Goal: Task Accomplishment & Management: Use online tool/utility

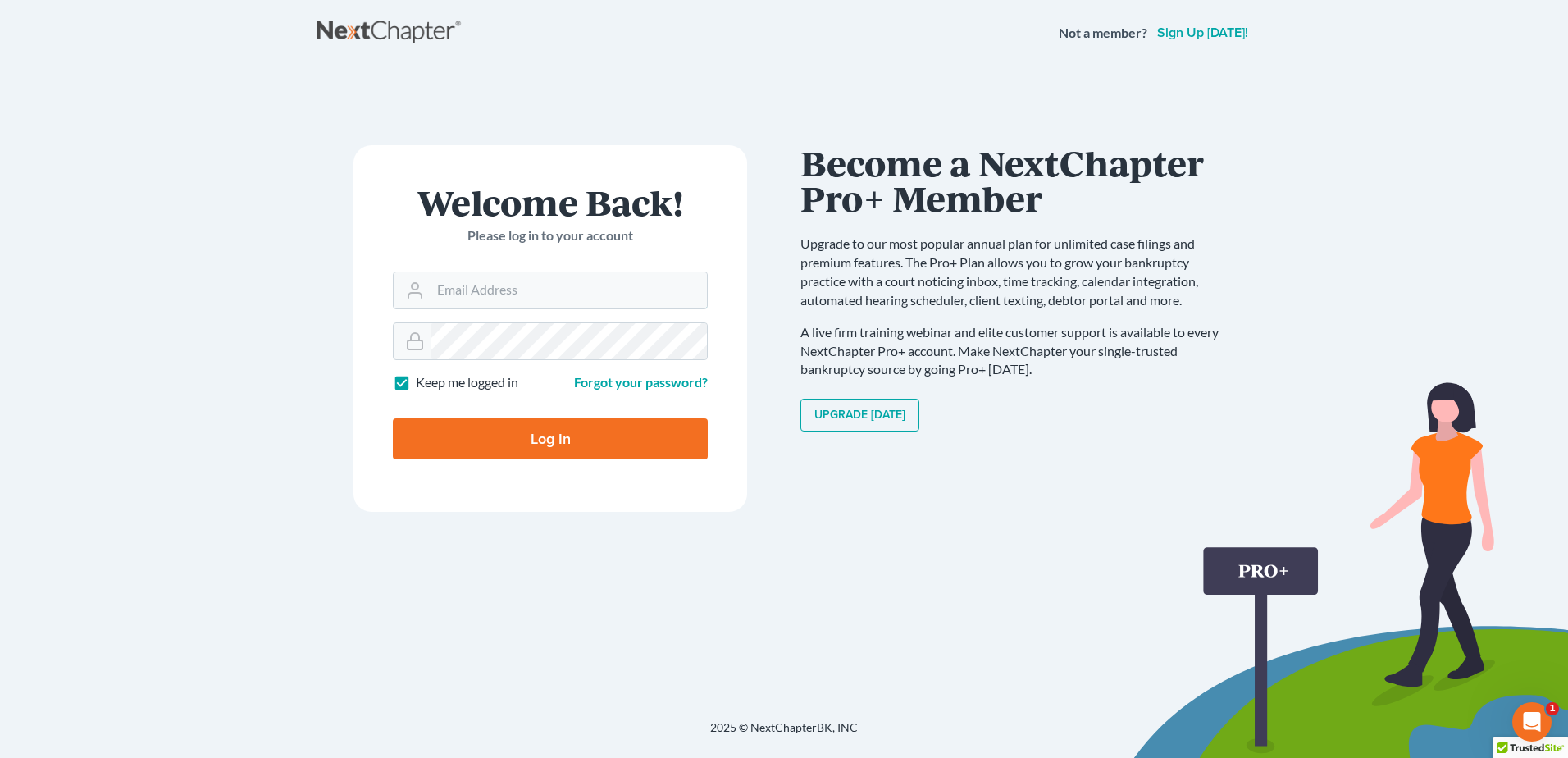
type input "[EMAIL_ADDRESS][DOMAIN_NAME]"
click at [592, 423] on input "Log In" at bounding box center [549, 439] width 315 height 41
type input "Thinking..."
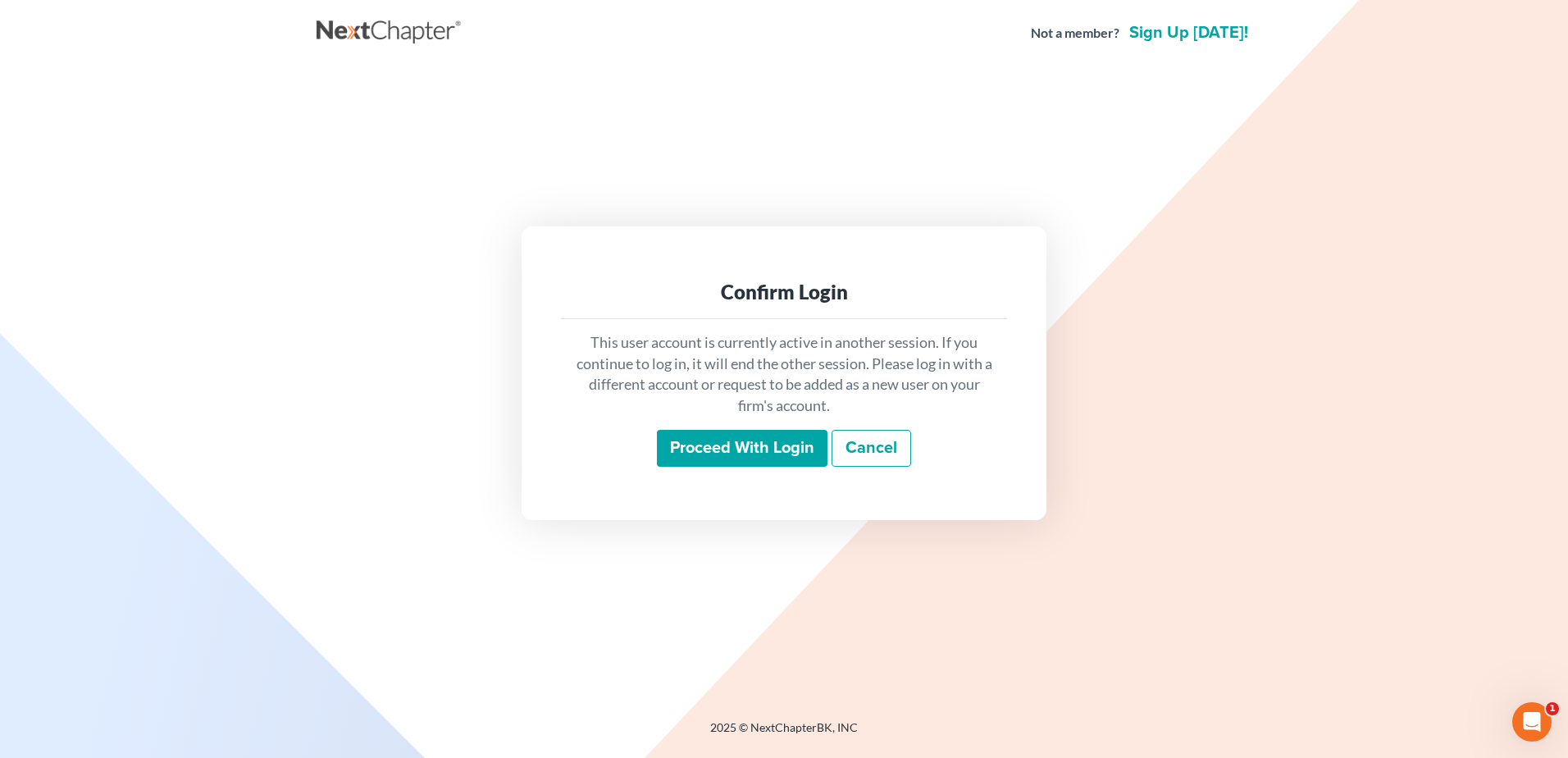
click at [741, 447] on input "Proceed with login" at bounding box center [742, 449] width 171 height 38
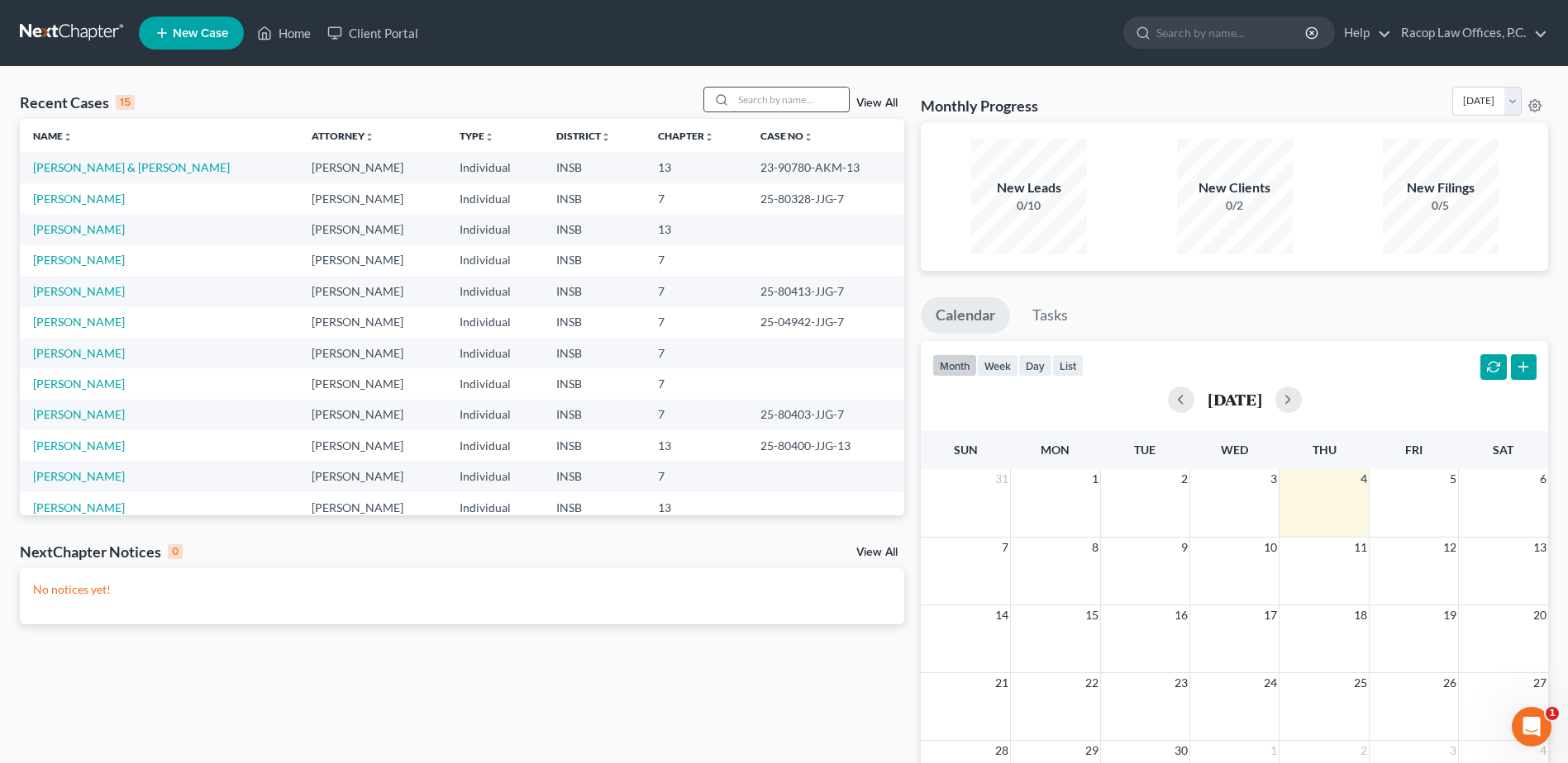
click at [800, 99] on input "search" at bounding box center [791, 100] width 116 height 24
click at [98, 294] on link "Corbin, James" at bounding box center [78, 291] width 92 height 14
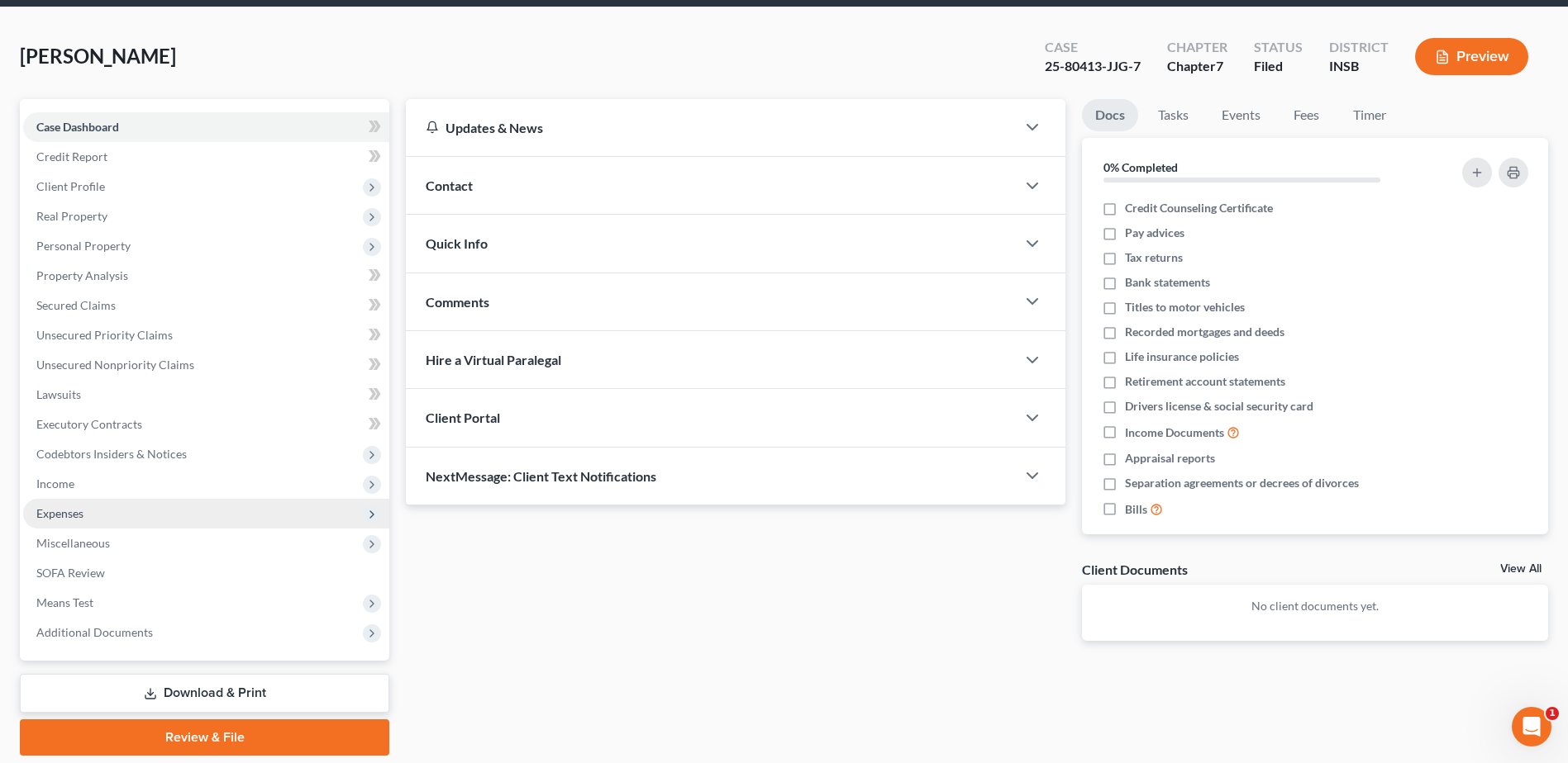
scroll to position [115, 0]
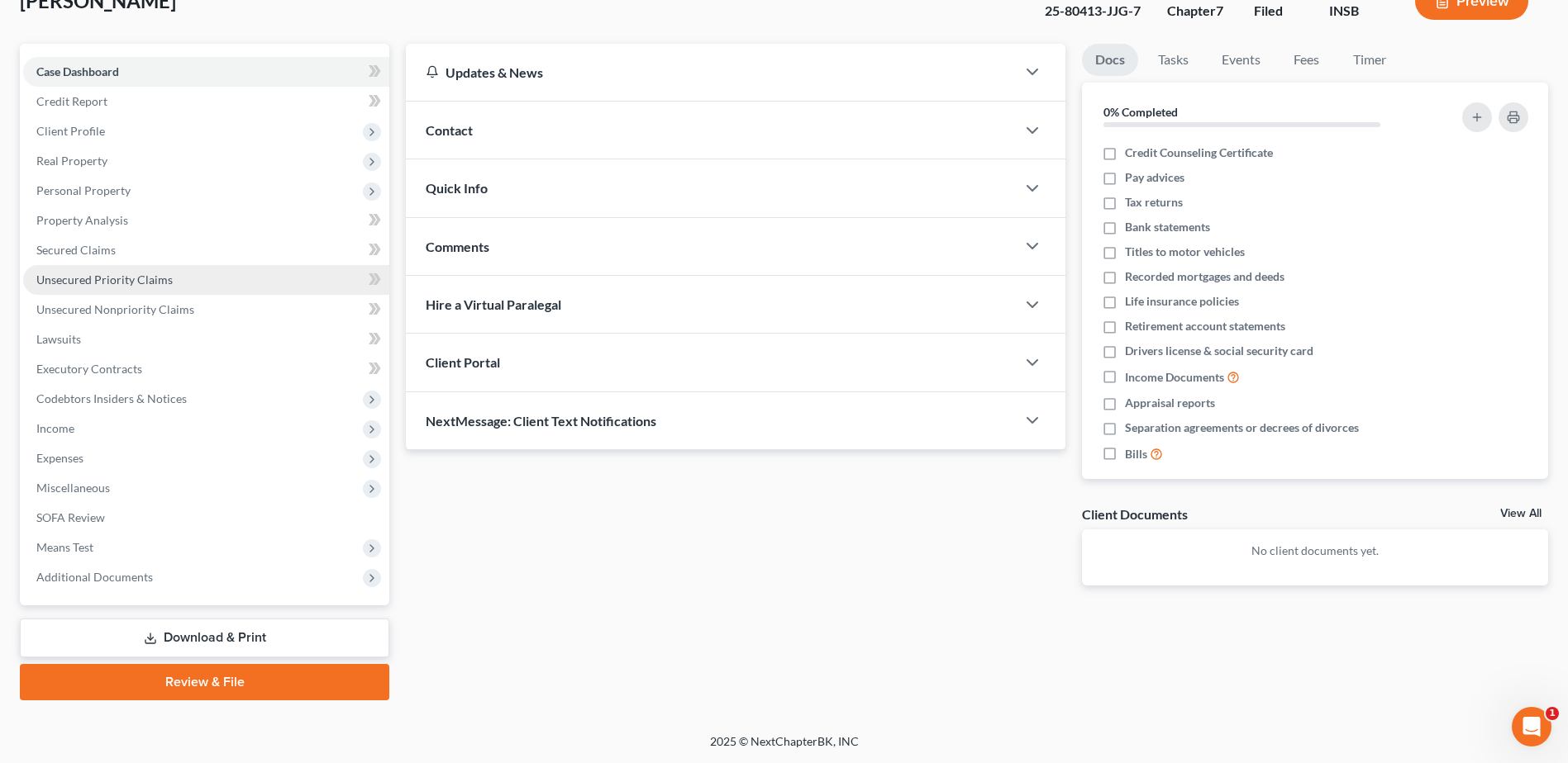
click at [119, 285] on span "Unsecured Priority Claims" at bounding box center [104, 279] width 137 height 14
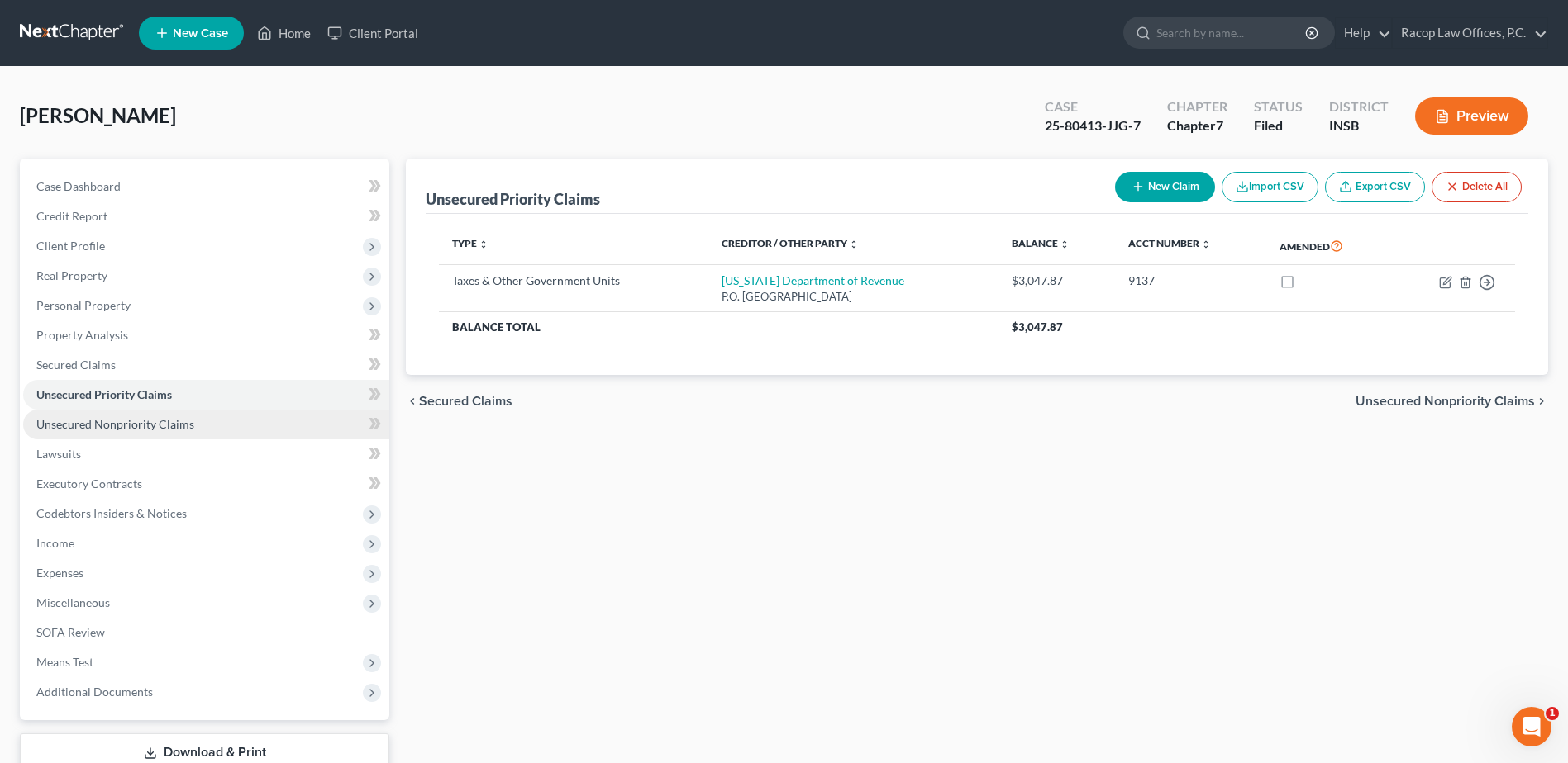
click at [97, 425] on span "Unsecured Nonpriority Claims" at bounding box center [115, 424] width 158 height 14
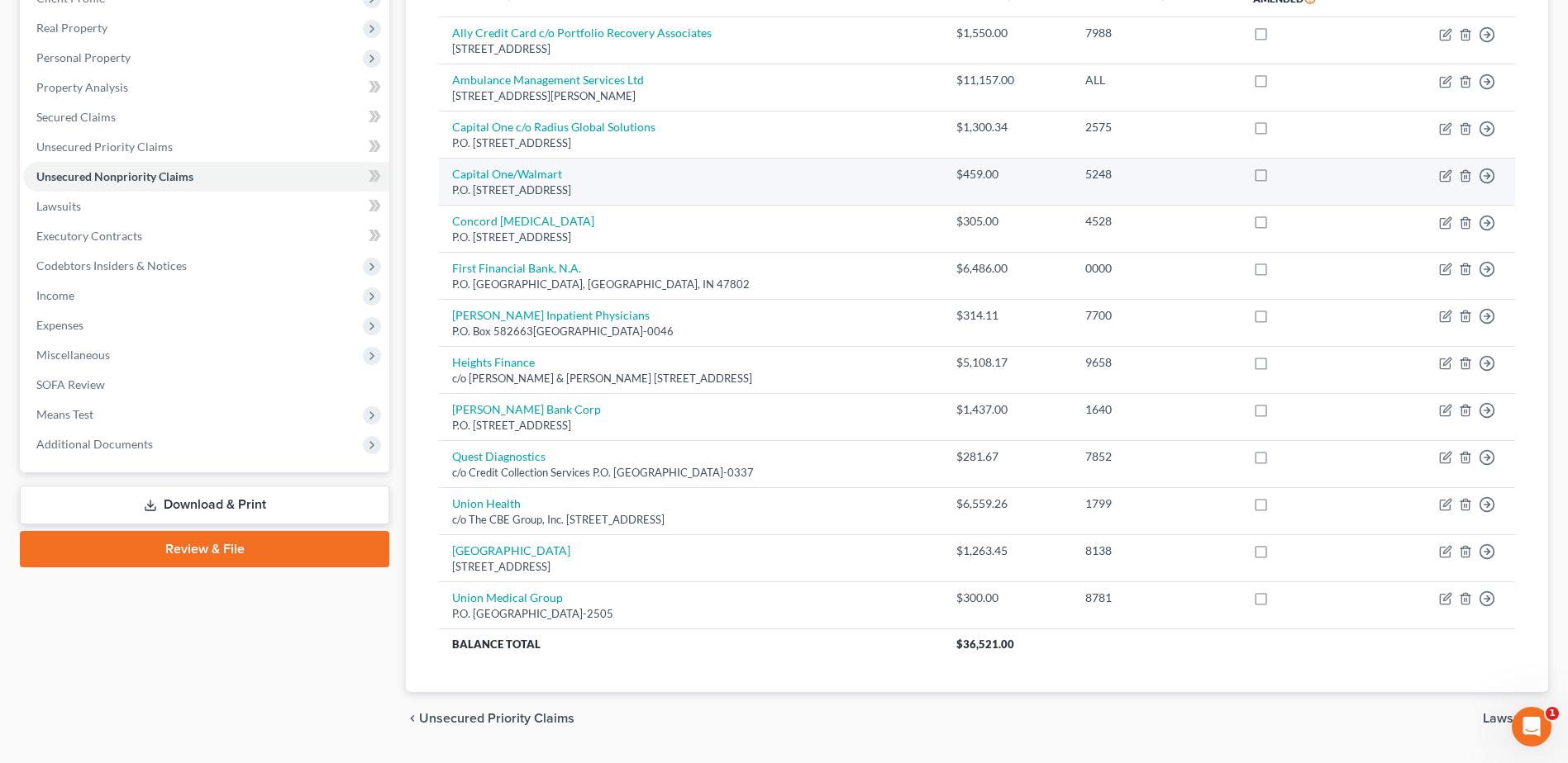
scroll to position [165, 0]
